Goal: Find specific page/section: Find specific page/section

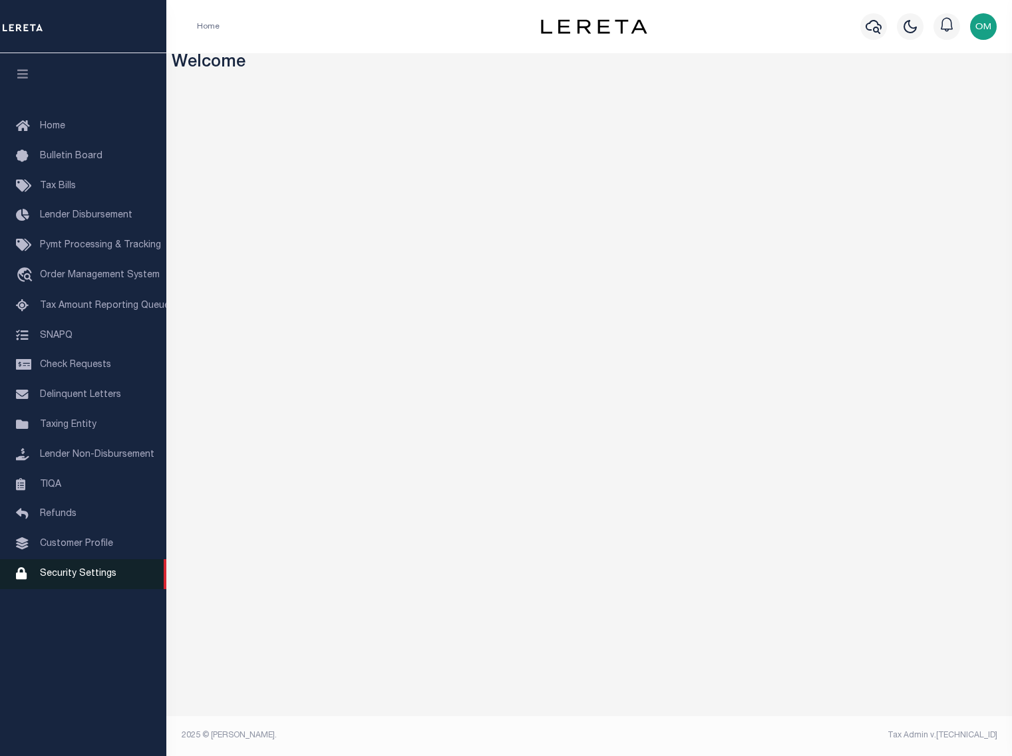
click at [94, 579] on span "Security Settings" at bounding box center [78, 573] width 76 height 9
click at [84, 579] on span "Security Settings" at bounding box center [78, 573] width 76 height 9
click at [92, 544] on link "Customer Profile" at bounding box center [83, 544] width 166 height 30
